Goal: Information Seeking & Learning: Find specific fact

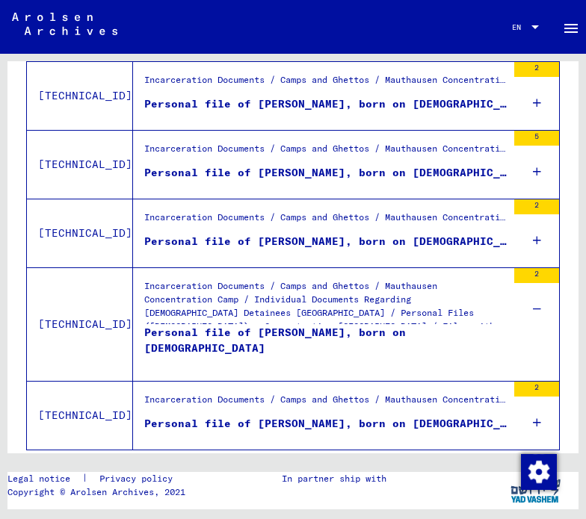
scroll to position [578, 0]
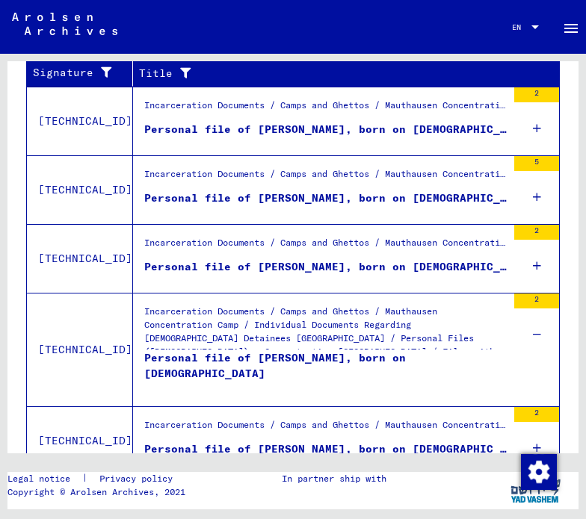
click at [514, 320] on div "2" at bounding box center [536, 327] width 45 height 67
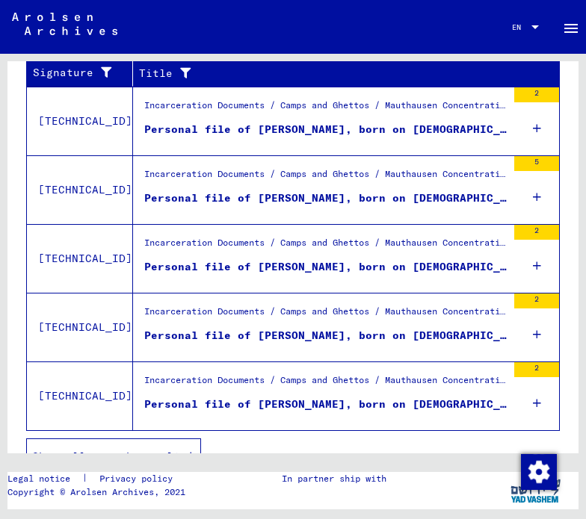
click at [212, 331] on div "Personal file of [PERSON_NAME], born on [DEMOGRAPHIC_DATA]" at bounding box center [325, 336] width 362 height 16
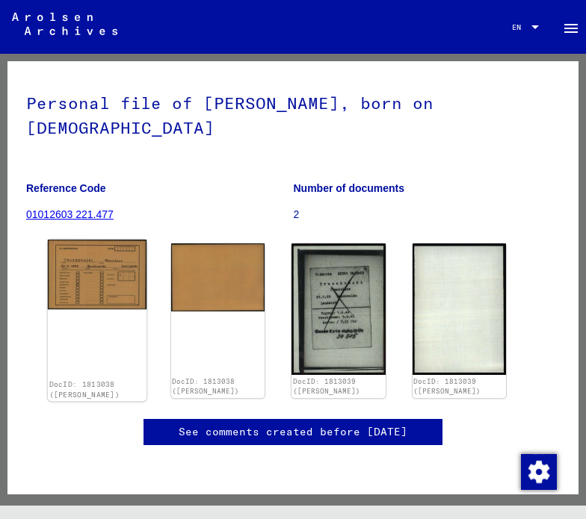
scroll to position [149, 0]
click at [99, 240] on img at bounding box center [97, 275] width 99 height 70
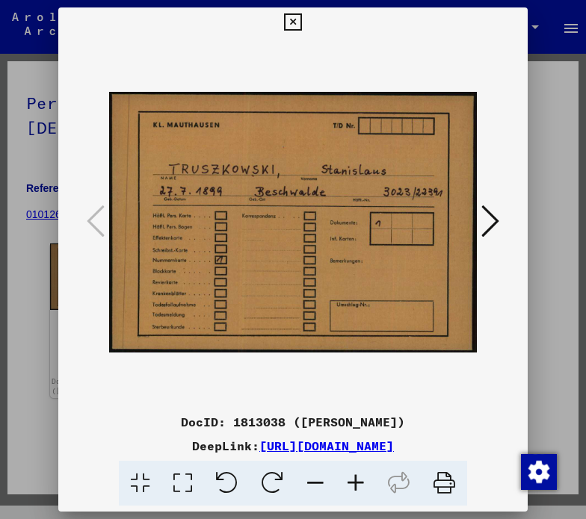
click at [496, 219] on icon at bounding box center [490, 221] width 18 height 36
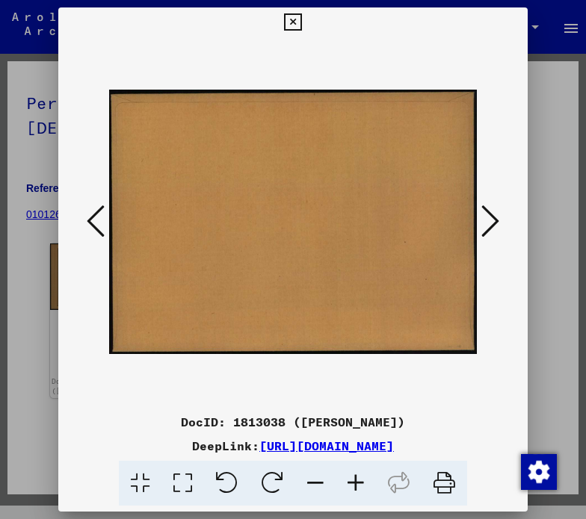
click at [488, 203] on icon at bounding box center [490, 221] width 18 height 36
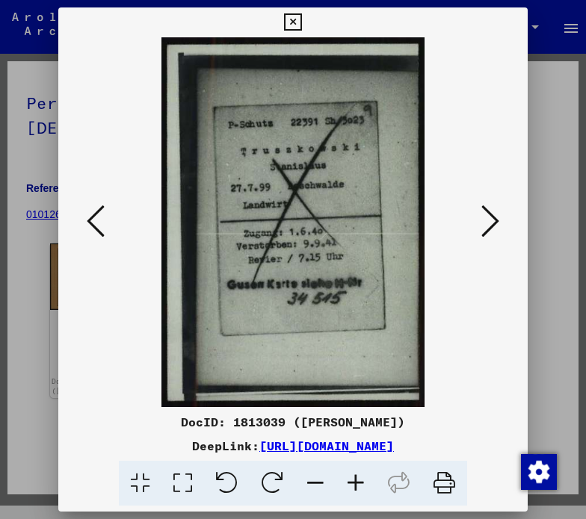
click at [491, 213] on icon at bounding box center [490, 221] width 18 height 36
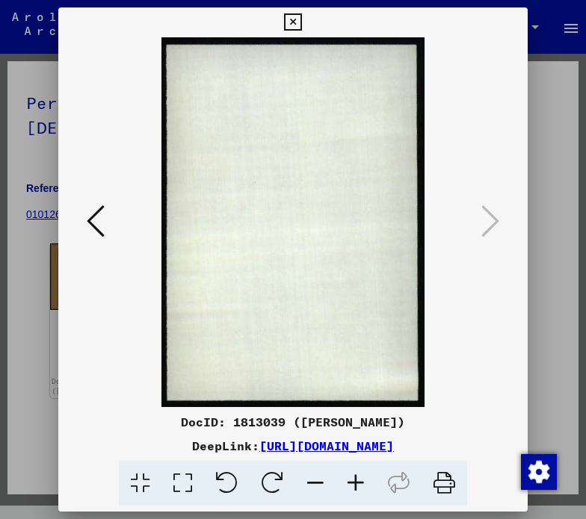
click at [296, 13] on icon at bounding box center [292, 22] width 17 height 18
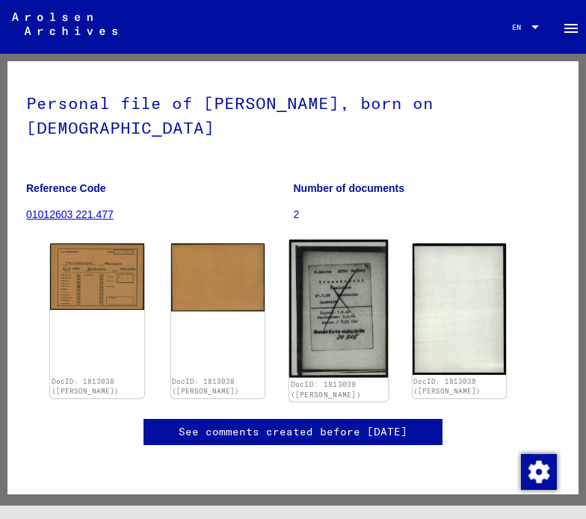
scroll to position [0, 0]
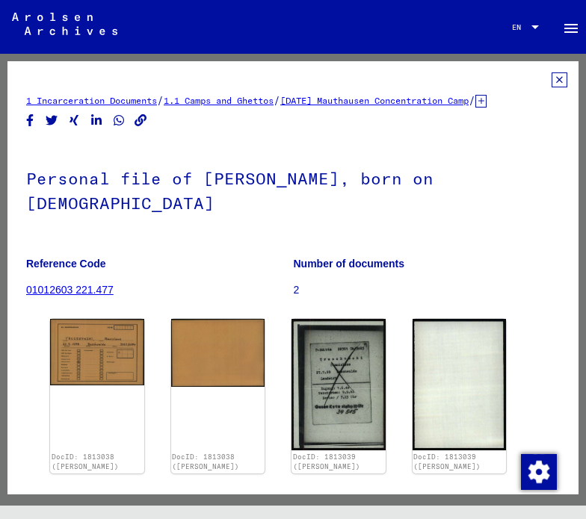
click at [551, 78] on icon at bounding box center [559, 79] width 16 height 15
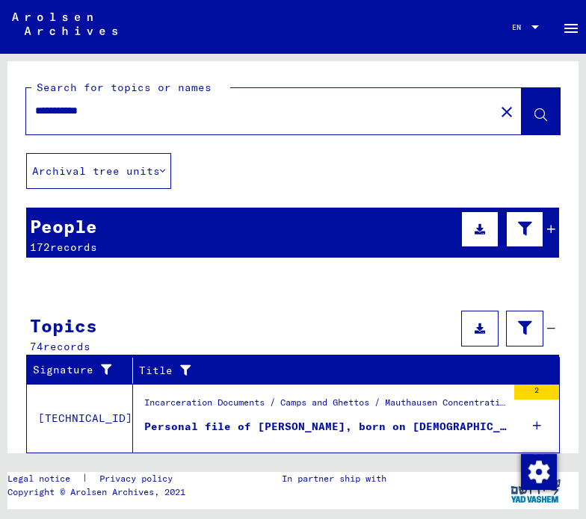
drag, startPoint x: 125, startPoint y: 110, endPoint x: 34, endPoint y: 112, distance: 90.4
click at [35, 112] on input "**********" at bounding box center [260, 111] width 450 height 16
type input "**********"
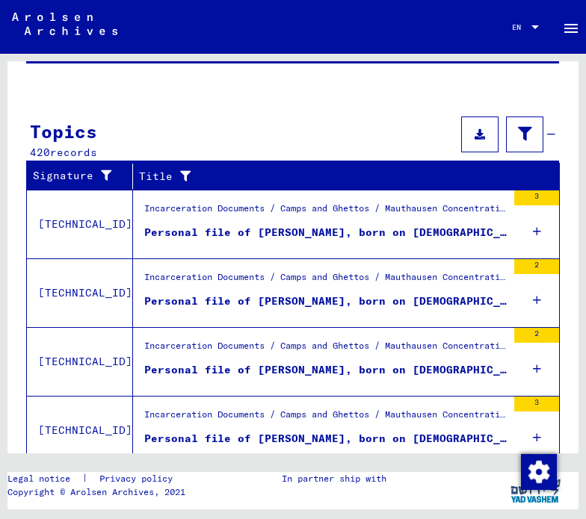
scroll to position [111, 0]
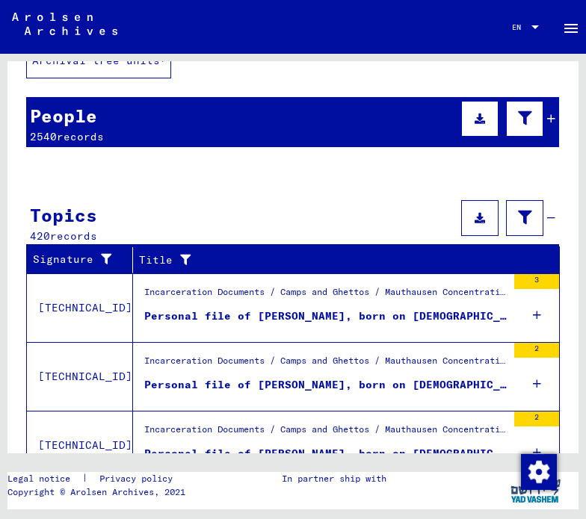
click at [301, 320] on div "Personal file of [PERSON_NAME], born on [DEMOGRAPHIC_DATA]" at bounding box center [325, 316] width 362 height 16
